Goal: Information Seeking & Learning: Learn about a topic

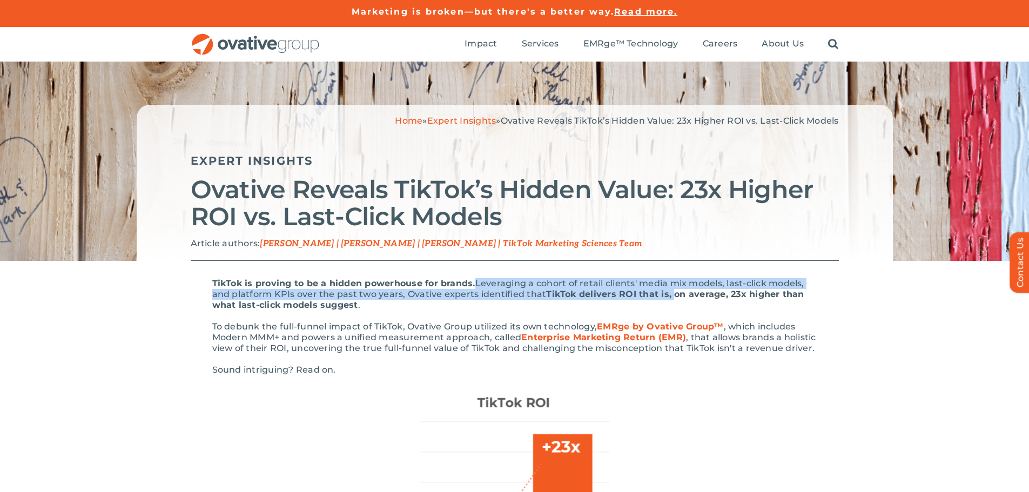
drag, startPoint x: 475, startPoint y: 283, endPoint x: 670, endPoint y: 299, distance: 195.7
click at [670, 299] on p "TikTok is proving to be a hidden powerhouse for brands. Leveraging a cohort of …" at bounding box center [514, 294] width 605 height 32
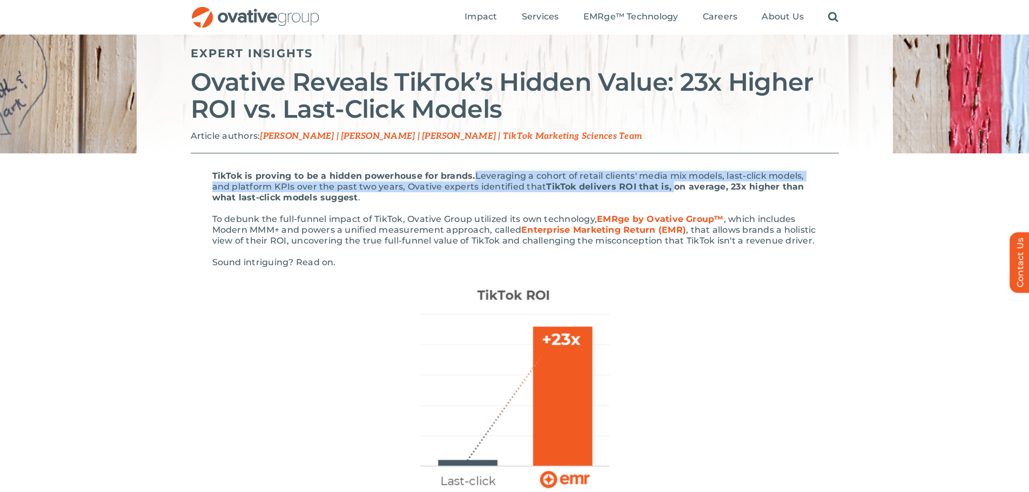
scroll to position [108, 0]
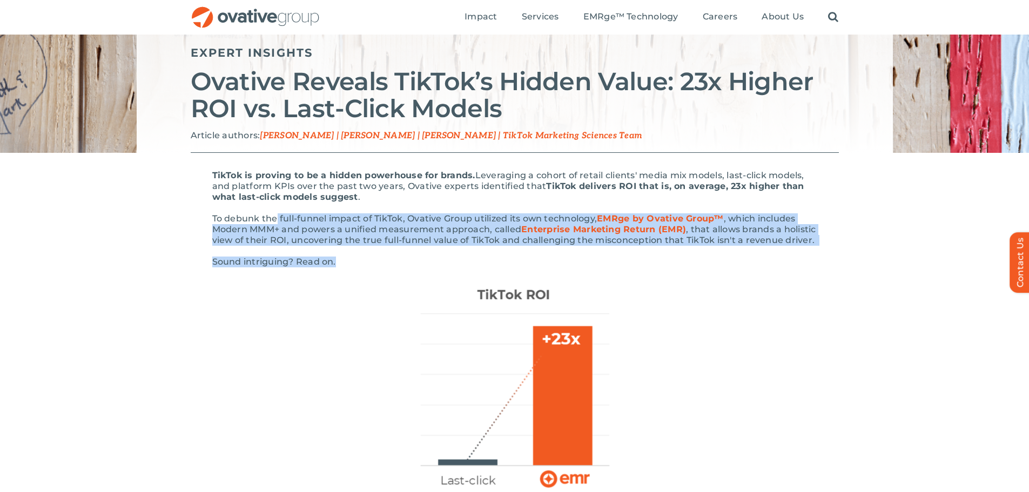
drag, startPoint x: 278, startPoint y: 217, endPoint x: 346, endPoint y: 249, distance: 74.7
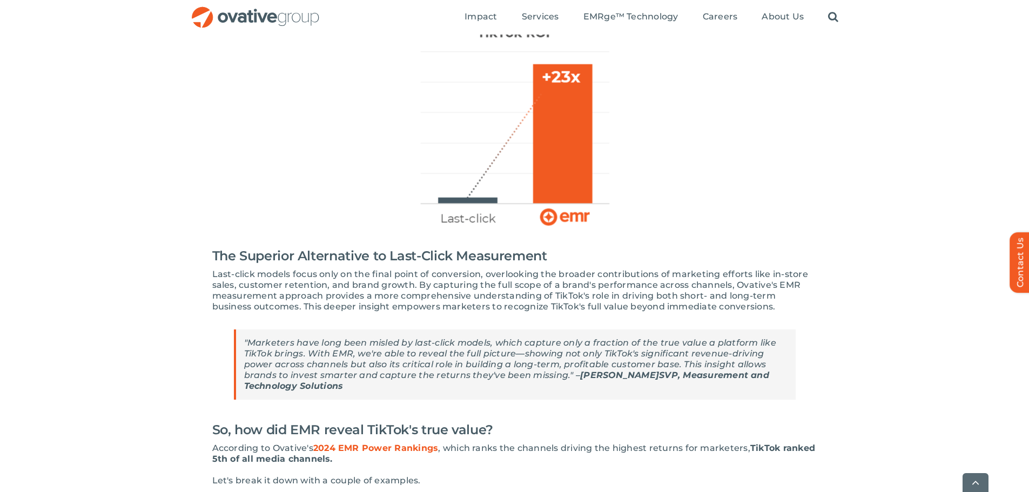
scroll to position [378, 0]
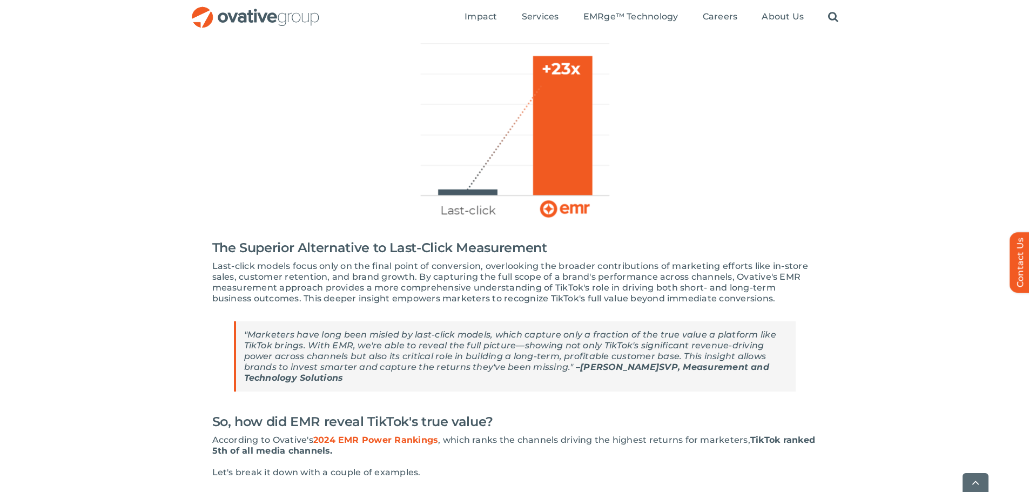
drag, startPoint x: 630, startPoint y: 210, endPoint x: 492, endPoint y: 210, distance: 138.3
click at [492, 210] on p at bounding box center [514, 116] width 605 height 216
click at [321, 241] on h2 "The Superior Alternative to Last-Click Measurement" at bounding box center [514, 248] width 605 height 26
drag, startPoint x: 206, startPoint y: 244, endPoint x: 569, endPoint y: 253, distance: 363.2
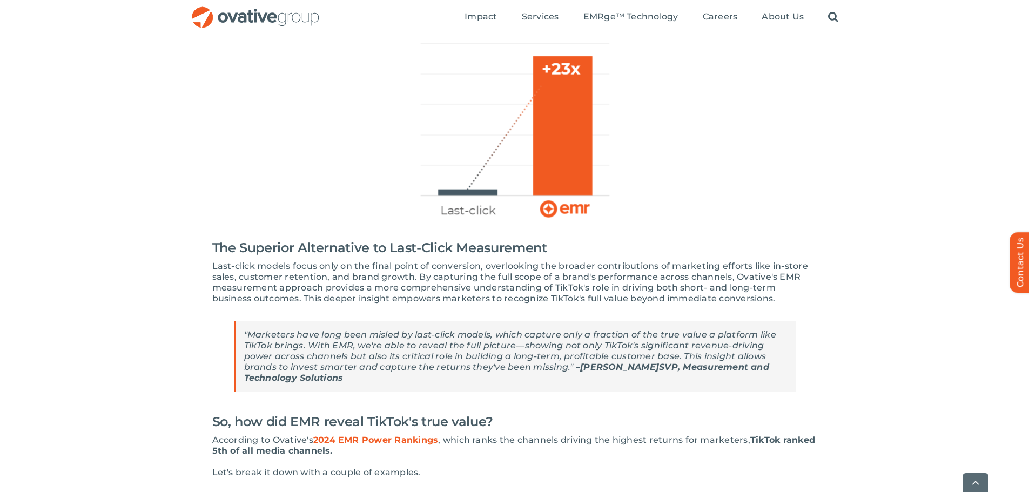
click at [382, 273] on span "Last-click models focus only on the final point of conversion, overlooking the …" at bounding box center [510, 282] width 596 height 43
drag, startPoint x: 202, startPoint y: 267, endPoint x: 315, endPoint y: 265, distance: 113.5
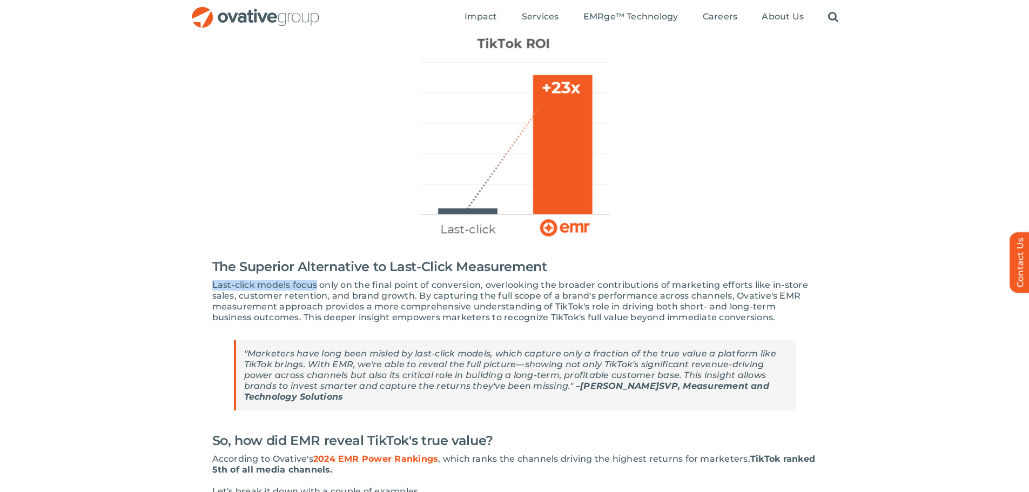
scroll to position [251, 0]
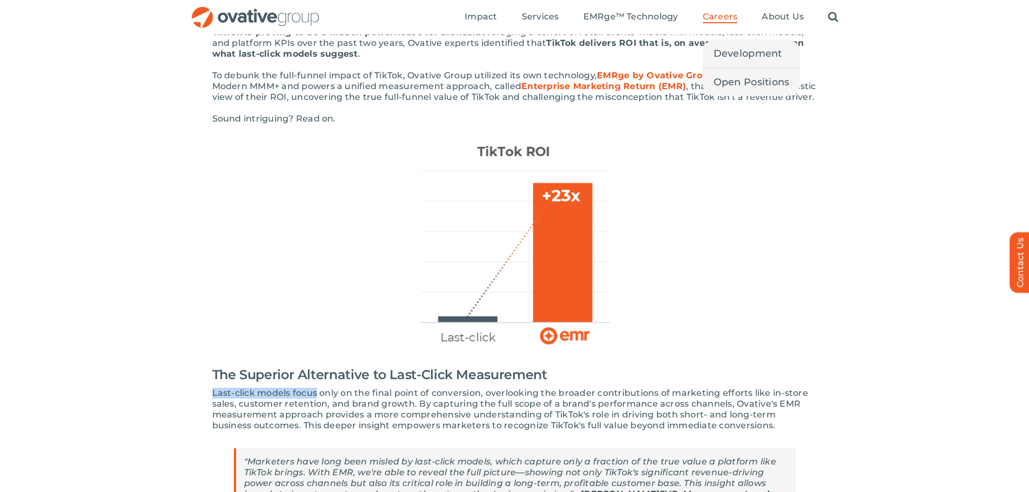
click at [720, 16] on span "Careers" at bounding box center [720, 16] width 35 height 11
